Goal: Task Accomplishment & Management: Manage account settings

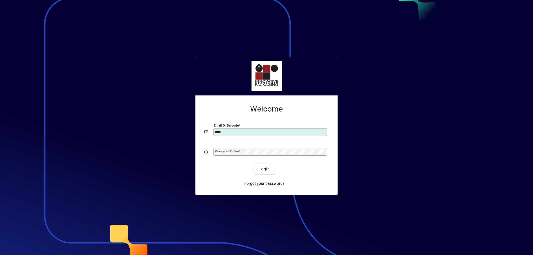
type input "**********"
click at [224, 148] on div "Password or Pin" at bounding box center [270, 152] width 114 height 8
click at [260, 167] on span "Login" at bounding box center [263, 169] width 11 height 6
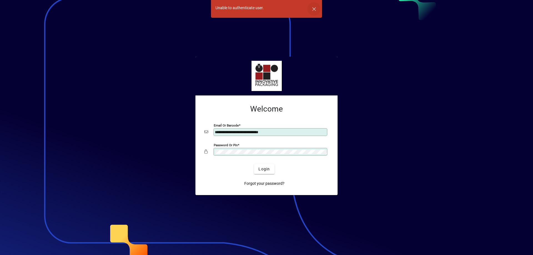
click at [307, 6] on span "button" at bounding box center [313, 8] width 13 height 13
